Goal: Information Seeking & Learning: Learn about a topic

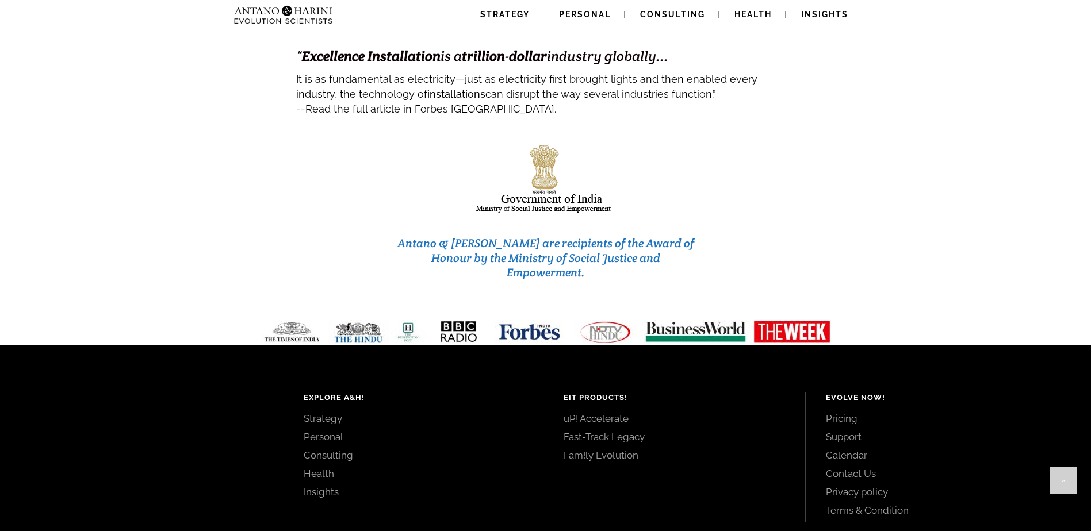
scroll to position [4834, 0]
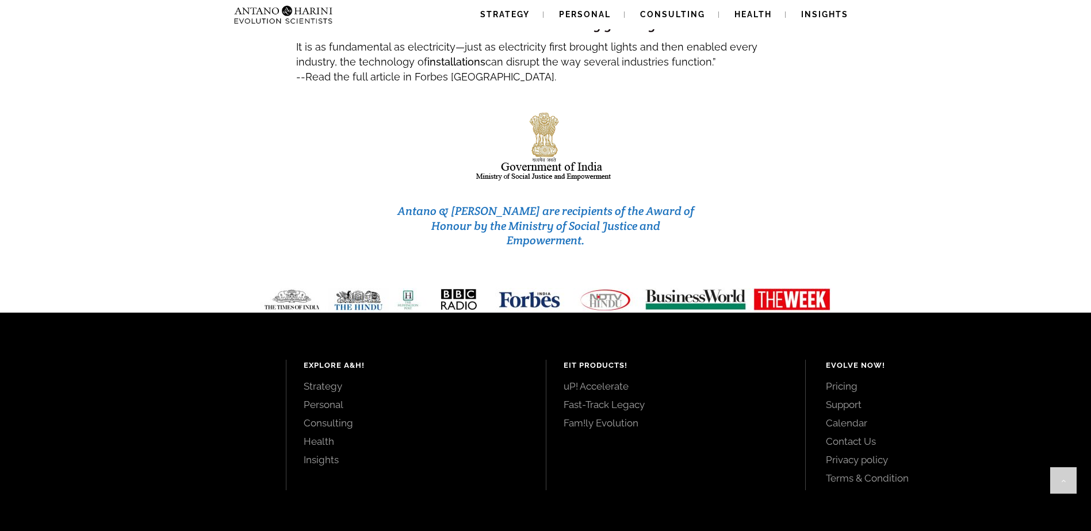
click at [844, 380] on link "Pricing" at bounding box center [945, 386] width 239 height 13
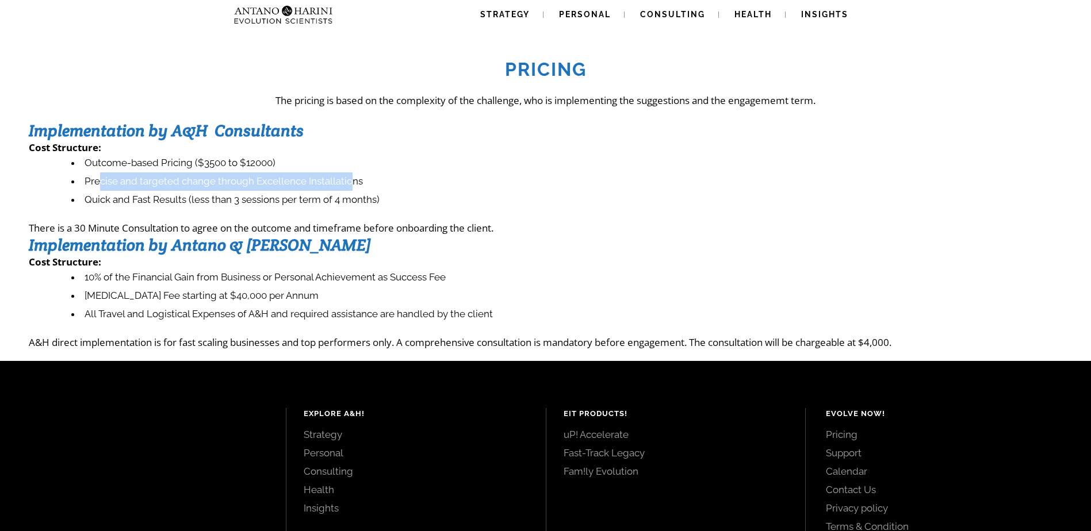
drag, startPoint x: 101, startPoint y: 183, endPoint x: 351, endPoint y: 178, distance: 249.7
click at [351, 178] on li "Precise and targeted change through Excellence Installations" at bounding box center [566, 182] width 991 height 18
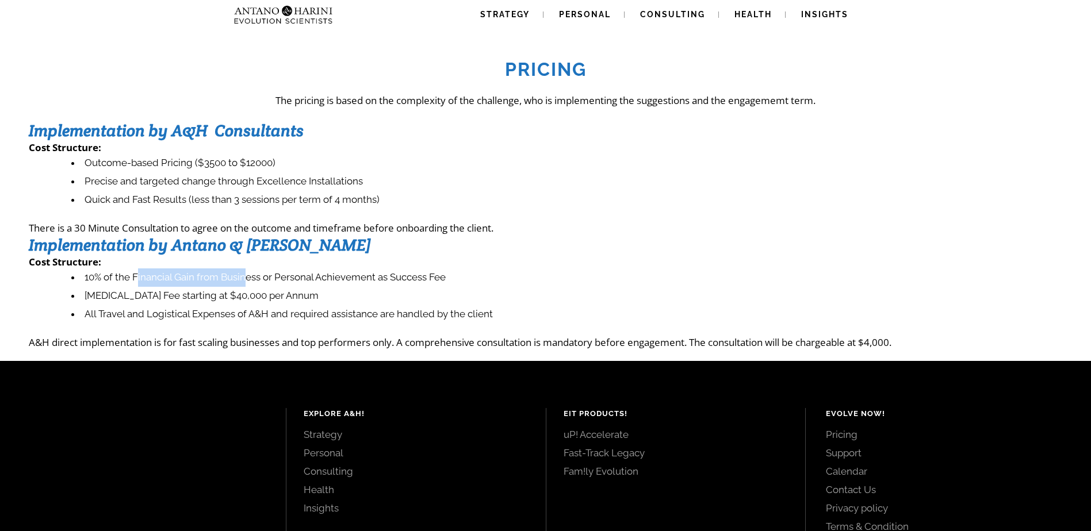
drag, startPoint x: 173, startPoint y: 279, endPoint x: 256, endPoint y: 283, distance: 83.5
click at [256, 283] on li "10% of the Financial Gain from Business or Personal Achievement as Success Fee" at bounding box center [566, 278] width 991 height 18
drag, startPoint x: 256, startPoint y: 283, endPoint x: 263, endPoint y: 286, distance: 8.0
click at [262, 284] on li "10% of the Financial Gain from Business or Personal Achievement as Success Fee" at bounding box center [566, 278] width 991 height 18
drag, startPoint x: 99, startPoint y: 277, endPoint x: 227, endPoint y: 278, distance: 128.3
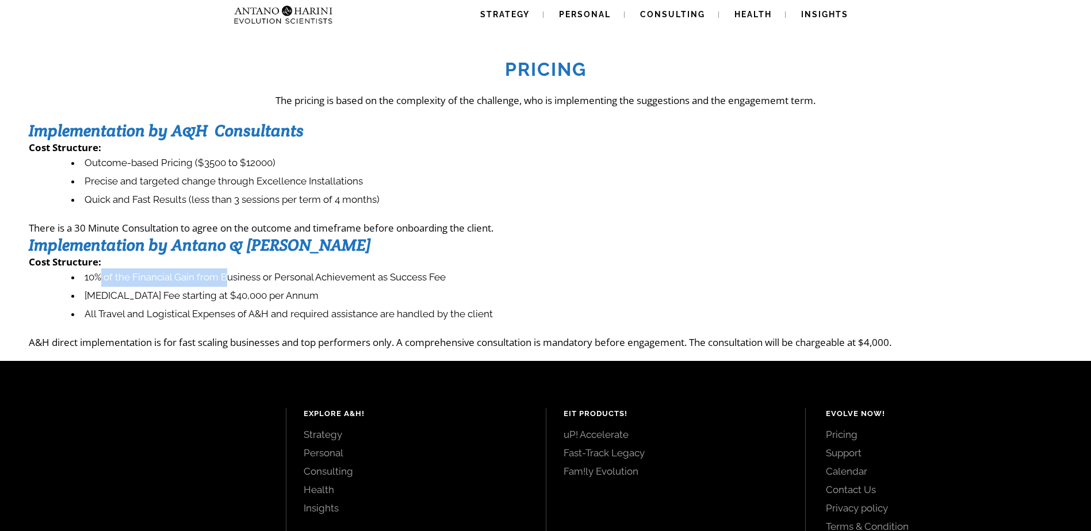
click at [227, 278] on li "10% of the Financial Gain from Business or Personal Achievement as Success Fee" at bounding box center [566, 278] width 991 height 18
drag, startPoint x: 227, startPoint y: 278, endPoint x: 259, endPoint y: 281, distance: 31.8
click at [258, 281] on li "10% of the Financial Gain from Business or Personal Achievement as Success Fee" at bounding box center [566, 278] width 991 height 18
drag, startPoint x: 267, startPoint y: 278, endPoint x: 346, endPoint y: 281, distance: 78.3
click at [346, 281] on li "10% of the Financial Gain from Business or Personal Achievement as Success Fee" at bounding box center [566, 278] width 991 height 18
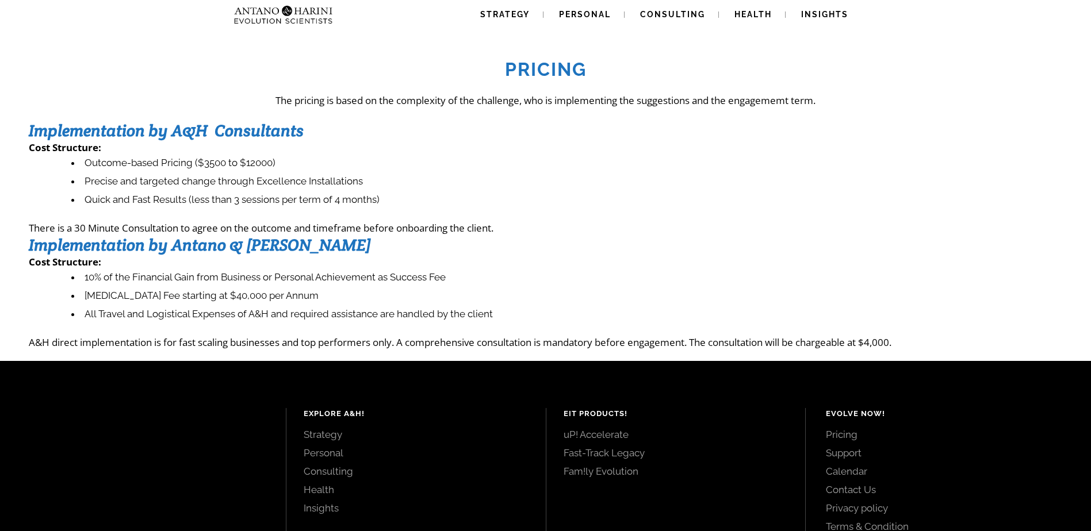
drag, startPoint x: 346, startPoint y: 281, endPoint x: 373, endPoint y: 283, distance: 27.1
click at [361, 280] on li "10% of the Financial Gain from Business or Personal Achievement as Success Fee" at bounding box center [566, 278] width 991 height 18
drag, startPoint x: 378, startPoint y: 279, endPoint x: 435, endPoint y: 282, distance: 57.6
click at [435, 282] on li "10% of the Financial Gain from Business or Personal Achievement as Success Fee" at bounding box center [566, 278] width 991 height 18
drag, startPoint x: 435, startPoint y: 282, endPoint x: 448, endPoint y: 284, distance: 12.7
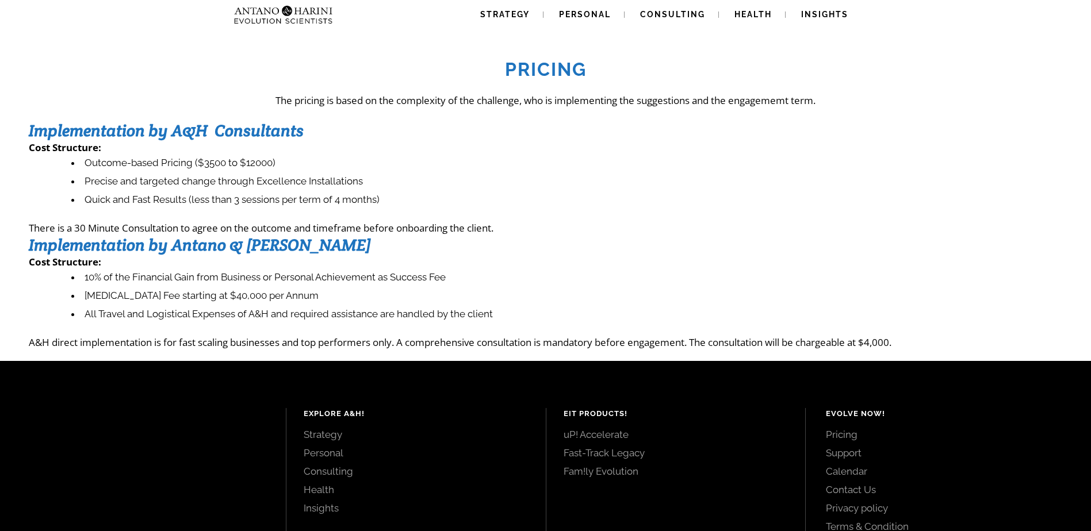
click at [448, 284] on li "10% of the Financial Gain from Business or Personal Achievement as Success Fee" at bounding box center [566, 278] width 991 height 18
drag, startPoint x: 118, startPoint y: 299, endPoint x: 238, endPoint y: 300, distance: 119.7
click at [238, 300] on li "Retainer Fee starting at $40,000 per Annum" at bounding box center [566, 296] width 991 height 18
drag, startPoint x: 238, startPoint y: 300, endPoint x: 283, endPoint y: 303, distance: 45.0
click at [283, 303] on li "Retainer Fee starting at $40,000 per Annum" at bounding box center [566, 296] width 991 height 18
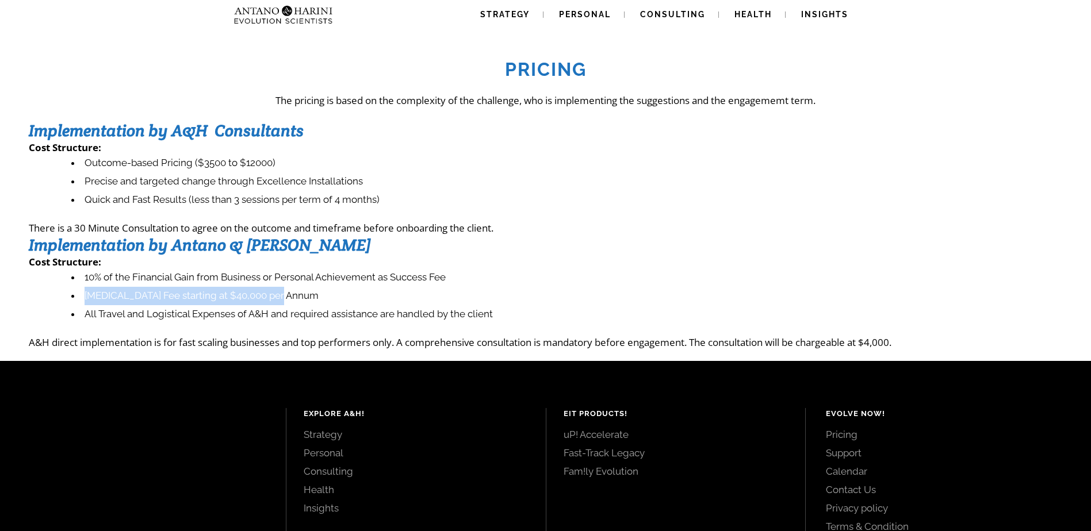
drag, startPoint x: 238, startPoint y: 295, endPoint x: 72, endPoint y: 294, distance: 165.7
click at [72, 294] on li "Retainer Fee starting at $40,000 per Annum" at bounding box center [566, 296] width 991 height 18
drag, startPoint x: 72, startPoint y: 294, endPoint x: 282, endPoint y: 302, distance: 210.1
click at [283, 299] on li "Retainer Fee starting at $40,000 per Annum" at bounding box center [566, 296] width 991 height 18
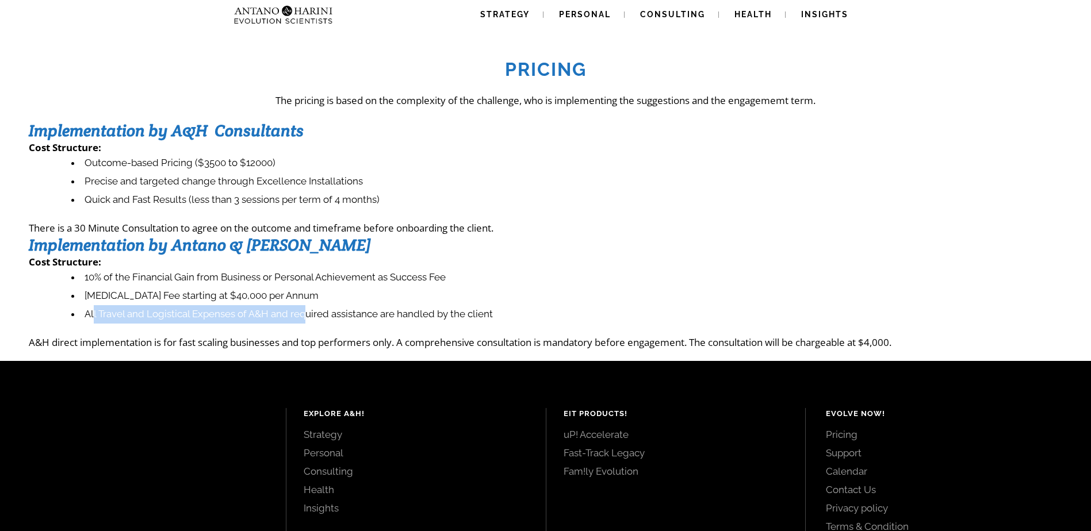
drag, startPoint x: 94, startPoint y: 317, endPoint x: 311, endPoint y: 320, distance: 217.5
click at [311, 320] on li "All Travel and Logistical Expenses of A&H and required assistance are handled b…" at bounding box center [566, 314] width 991 height 18
drag, startPoint x: 243, startPoint y: 319, endPoint x: 499, endPoint y: 319, distance: 256.0
click at [499, 319] on li "All Travel and Logistical Expenses of A&H and required assistance are handled b…" at bounding box center [566, 314] width 991 height 18
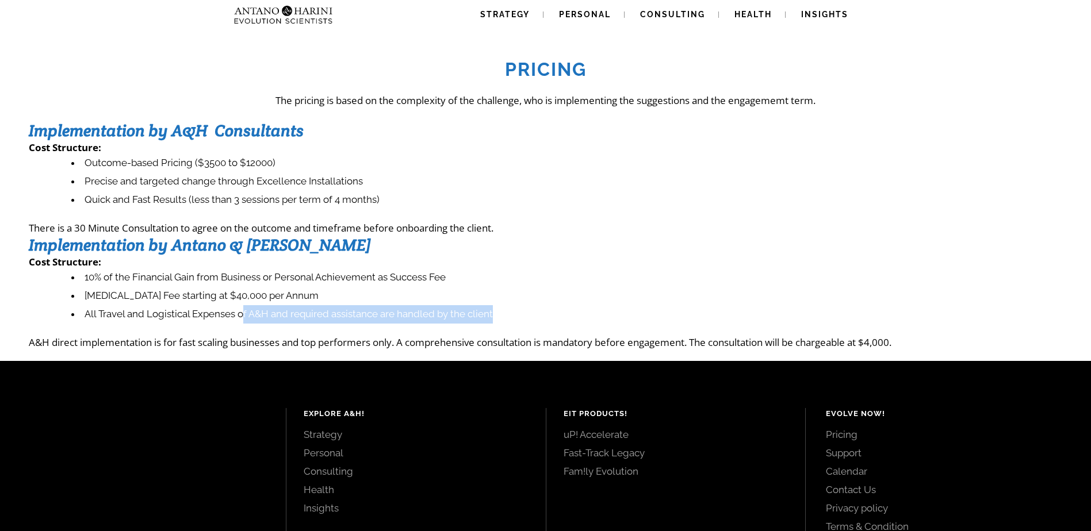
drag, startPoint x: 499, startPoint y: 319, endPoint x: 508, endPoint y: 319, distance: 9.2
click at [508, 319] on li "All Travel and Logistical Expenses of A&H and required assistance are handled b…" at bounding box center [566, 314] width 991 height 18
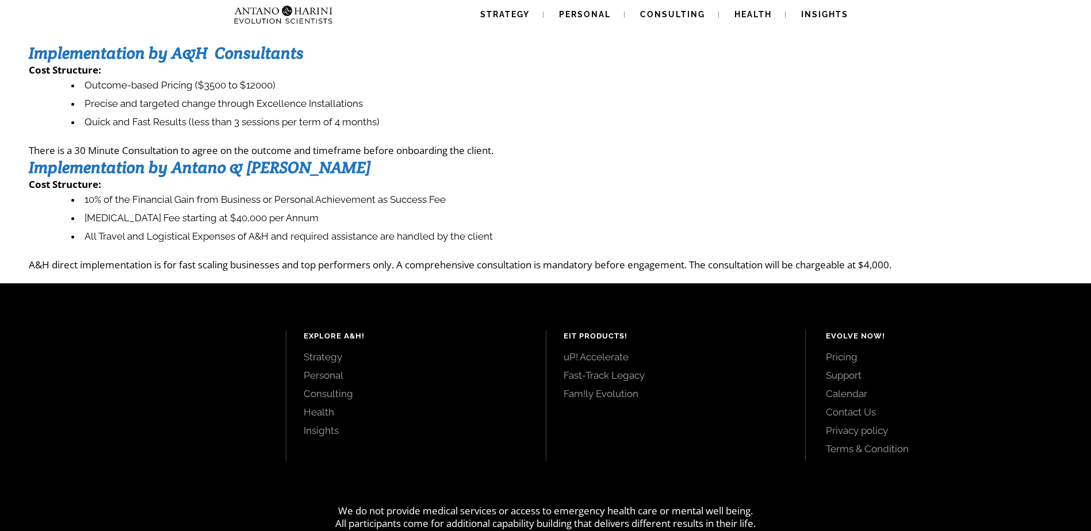
scroll to position [129, 0]
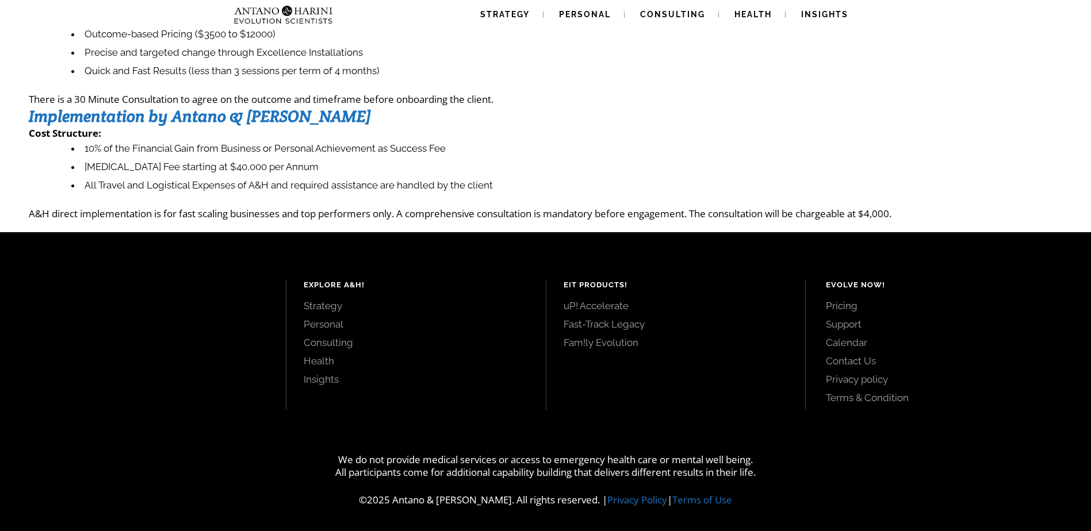
click at [845, 361] on link "Contact Us" at bounding box center [945, 361] width 239 height 13
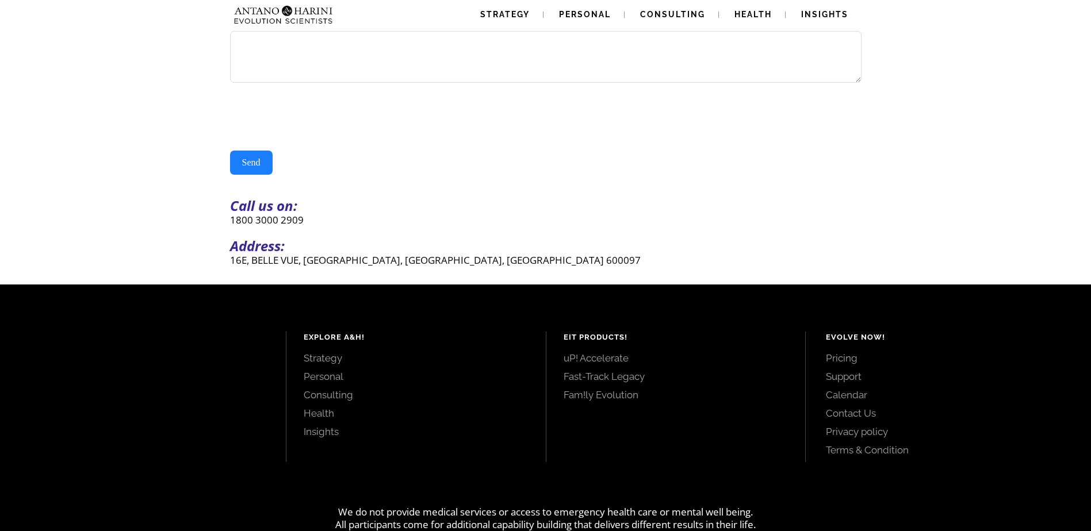
scroll to position [282, 0]
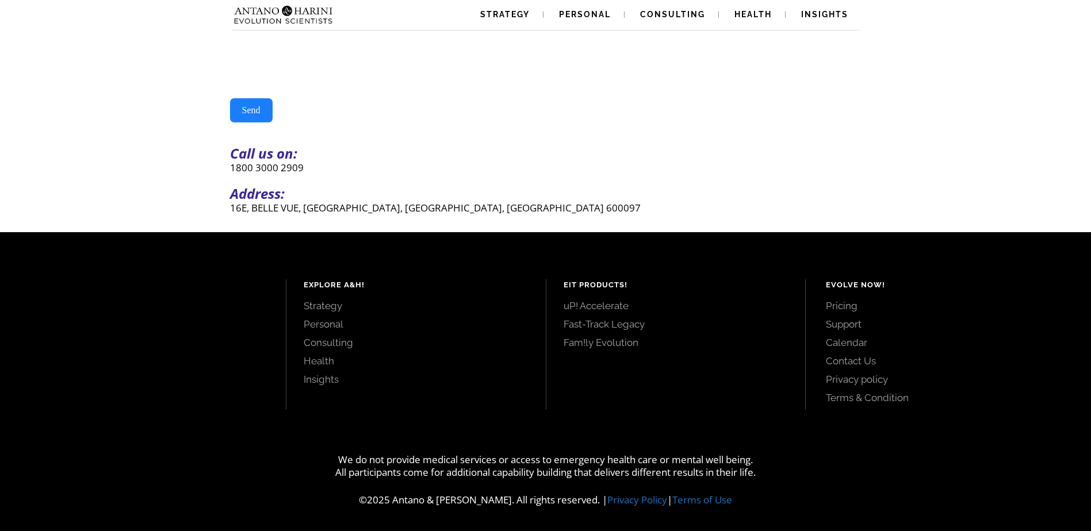
click at [318, 322] on link "Personal" at bounding box center [416, 324] width 225 height 13
